Goal: Information Seeking & Learning: Learn about a topic

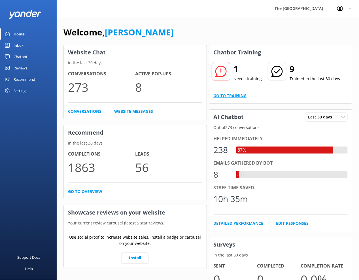
drag, startPoint x: 0, startPoint y: 0, endPoint x: 222, endPoint y: 98, distance: 242.4
click at [222, 98] on link "Go to Training" at bounding box center [230, 96] width 33 height 6
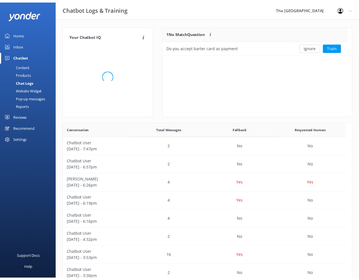
scroll to position [192, 282]
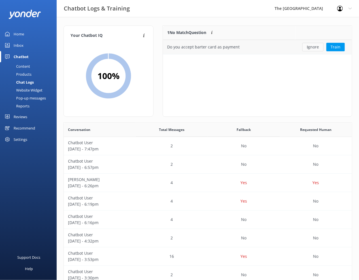
click at [314, 46] on button "Ignore" at bounding box center [312, 47] width 21 height 8
